Goal: Information Seeking & Learning: Learn about a topic

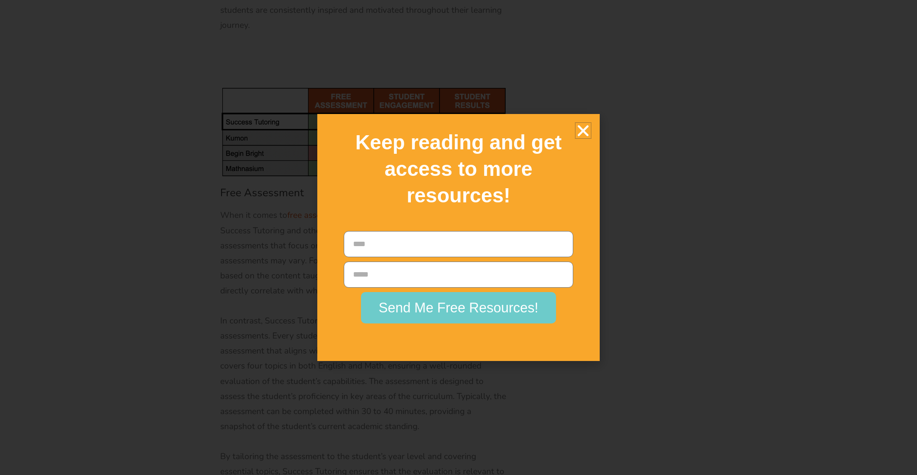
scroll to position [3025, 0]
click at [588, 138] on icon "Close" at bounding box center [583, 130] width 15 height 15
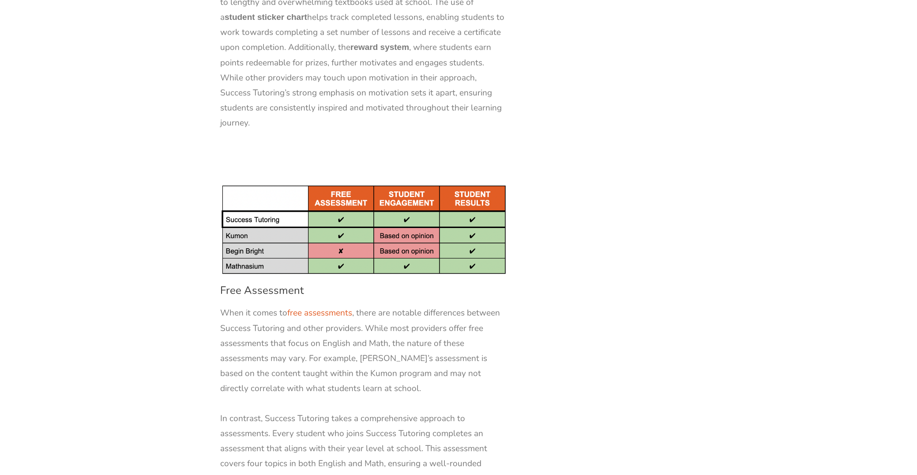
scroll to position [2752, 0]
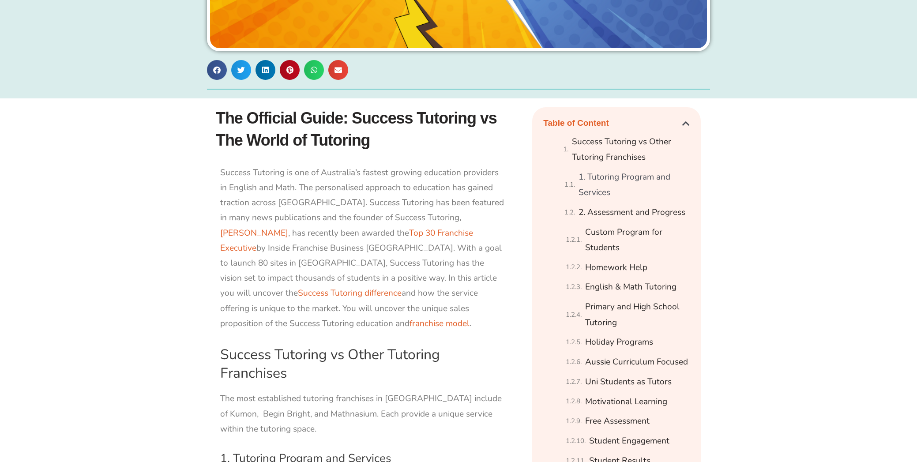
scroll to position [394, 0]
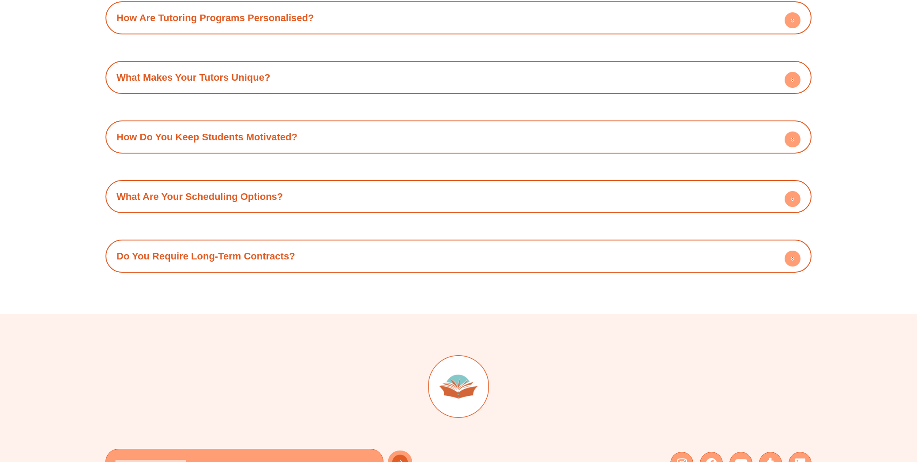
scroll to position [1338, 0]
click at [247, 250] on h4 "Do You Require Long-Term Contracts?" at bounding box center [459, 257] width 698 height 24
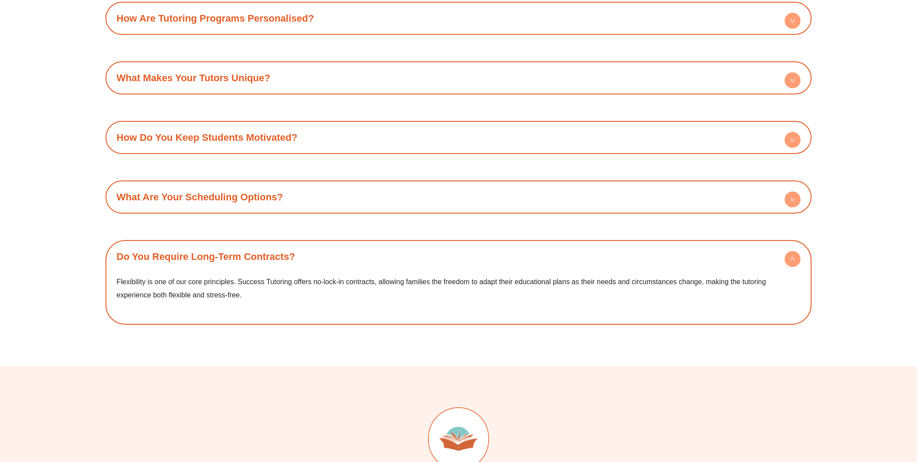
click at [247, 250] on h4 "Do You Require Long-Term Contracts?" at bounding box center [459, 257] width 698 height 24
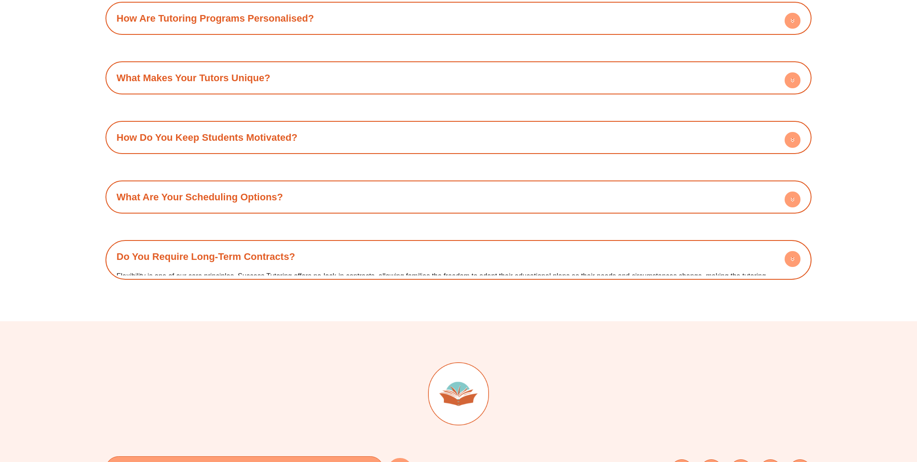
click at [245, 196] on link "What Are Your Scheduling Options?" at bounding box center [200, 197] width 166 height 11
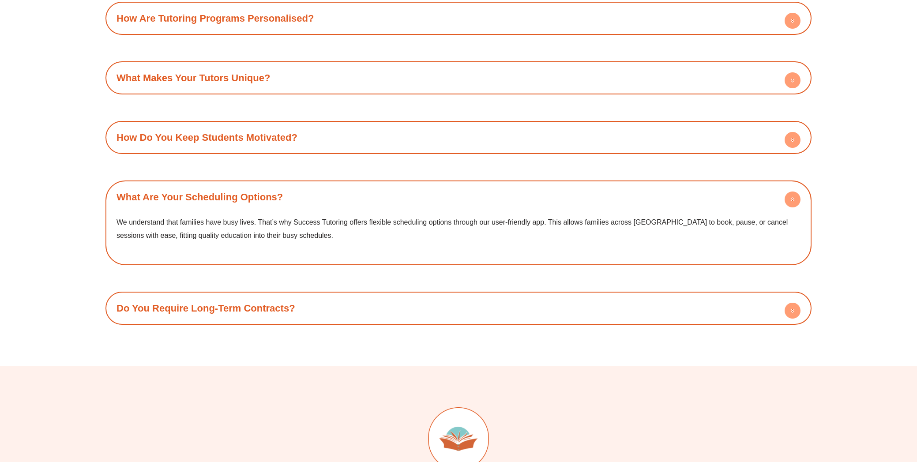
click at [245, 196] on link "What Are Your Scheduling Options?" at bounding box center [200, 197] width 166 height 11
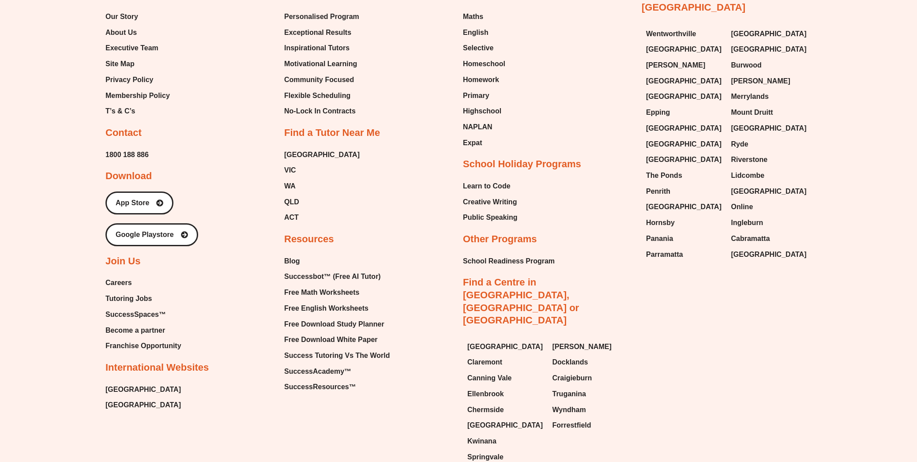
scroll to position [1886, 0]
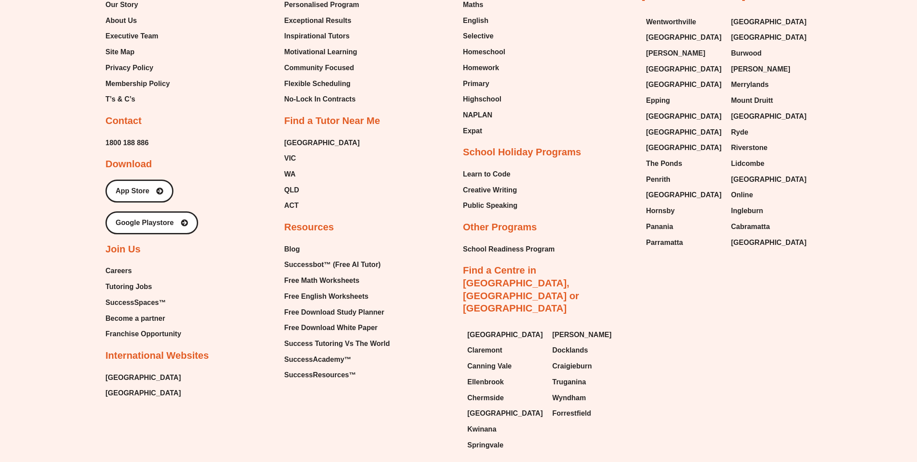
click at [115, 269] on span "Careers" at bounding box center [119, 270] width 26 height 13
